Goal: Task Accomplishment & Management: Complete application form

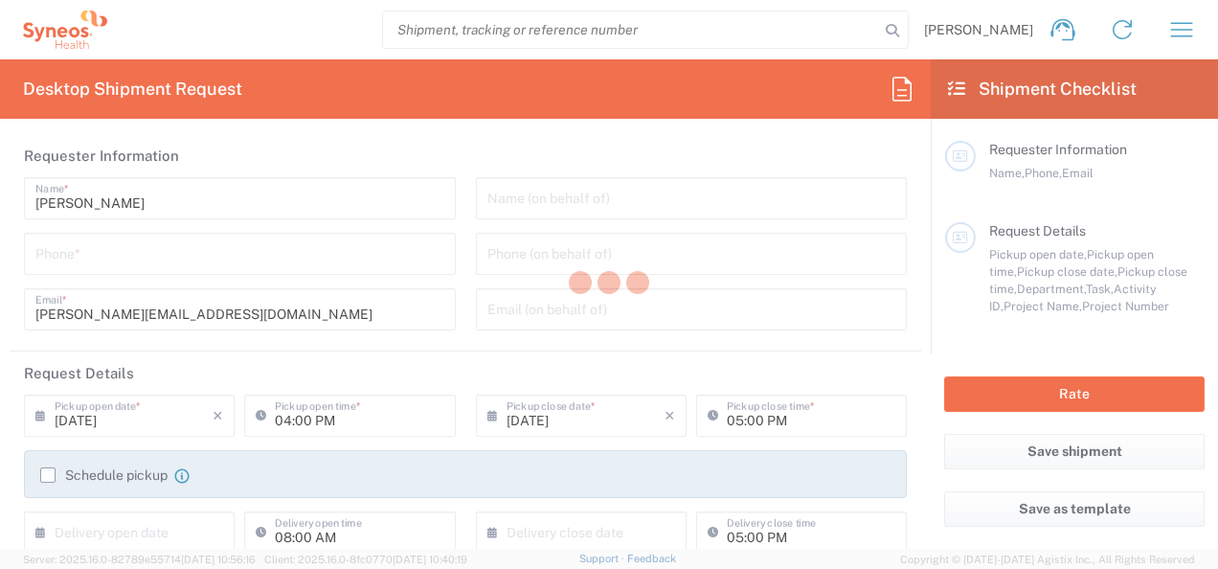
type input "[US_STATE]"
type input "[GEOGRAPHIC_DATA]"
type input "8165"
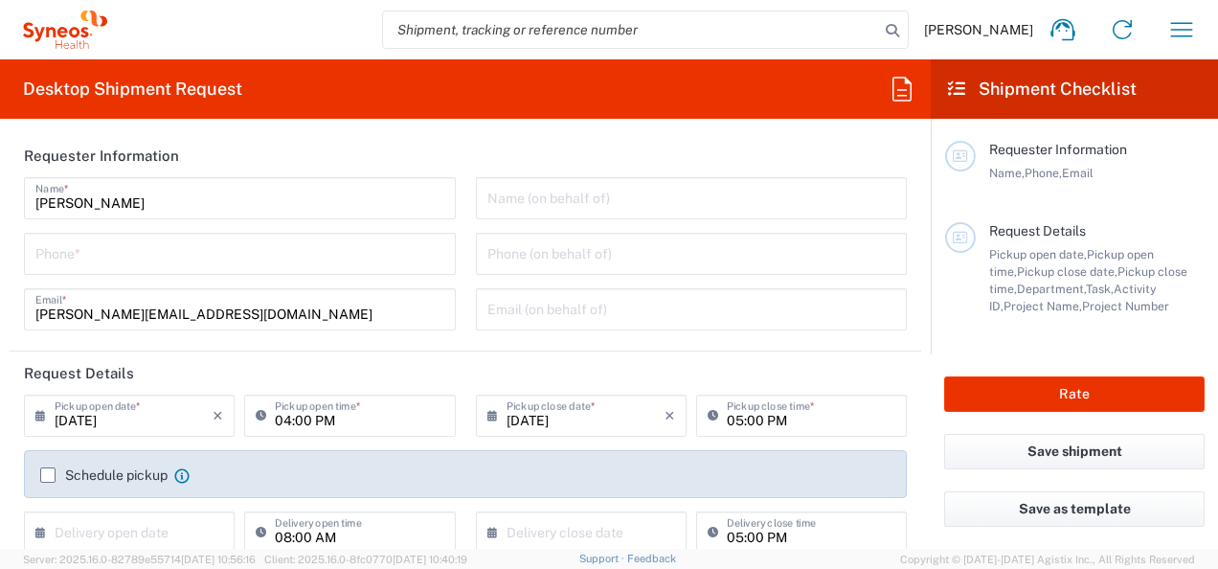
type input "Syneos Health, LLC-[GEOGRAPHIC_DATA] [GEOGRAPHIC_DATA] [GEOGRAPHIC_DATA]"
click at [743, 203] on input "text" at bounding box center [692, 197] width 409 height 34
